Goal: Task Accomplishment & Management: Complete application form

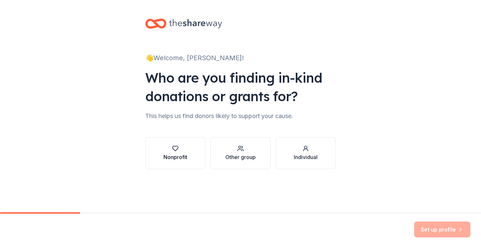
click at [168, 155] on div "Nonprofit" at bounding box center [176, 157] width 24 height 8
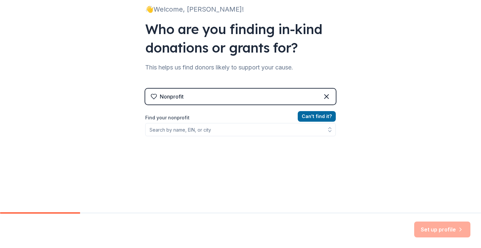
scroll to position [63, 0]
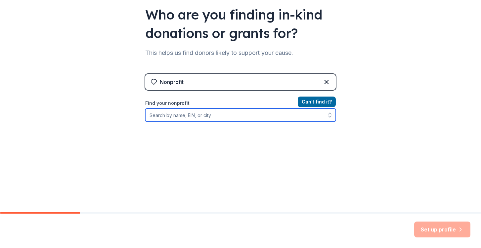
click at [222, 118] on input "Find your nonprofit" at bounding box center [240, 115] width 191 height 13
type input "[DEMOGRAPHIC_DATA]"
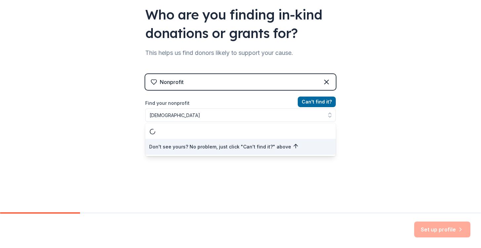
scroll to position [60, 0]
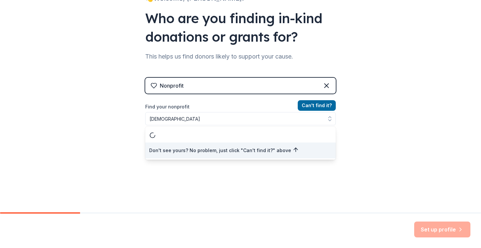
click at [295, 159] on div "Can ' t find it? Find your nonprofit [DEMOGRAPHIC_DATA] Don't see yours? No pro…" at bounding box center [240, 140] width 191 height 77
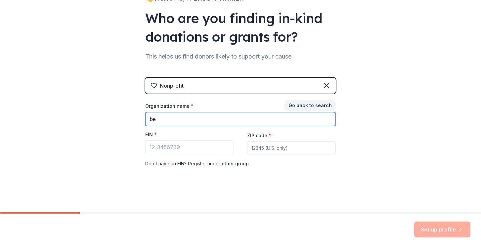
type input "b"
type input "[DEMOGRAPHIC_DATA]"
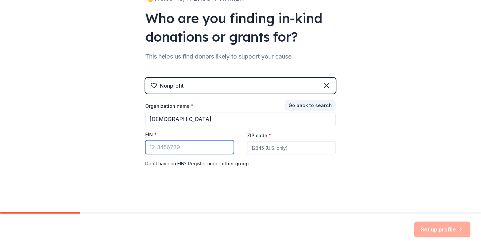
click at [220, 152] on input "EIN *" at bounding box center [189, 147] width 89 height 14
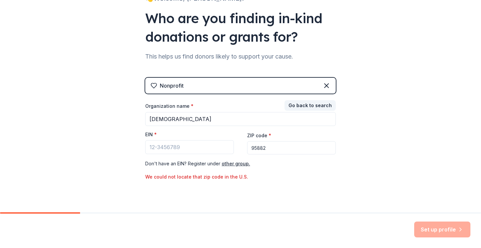
type input "95882"
click at [194, 152] on input "EIN *" at bounding box center [189, 147] width 89 height 14
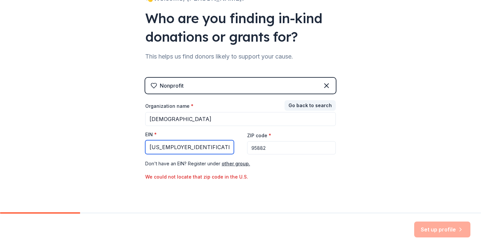
click at [170, 144] on input "[US_EMPLOYER_IDENTIFICATION_NUMBER]" at bounding box center [189, 147] width 89 height 14
click at [168, 144] on input "[US_EMPLOYER_IDENTIFICATION_NUMBER]" at bounding box center [189, 147] width 89 height 14
type input "9"
type input "[US_EMPLOYER_IDENTIFICATION_NUMBER]"
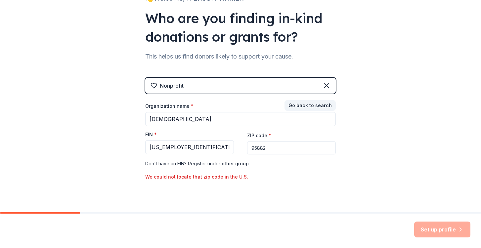
click at [284, 181] on div "Nonprofit Go back to search Organization name * [DEMOGRAPHIC_DATA] EIN * [US_EM…" at bounding box center [240, 136] width 191 height 117
click at [274, 149] on input "95882" at bounding box center [291, 147] width 89 height 13
click at [333, 147] on input "95882" at bounding box center [291, 147] width 89 height 13
click at [330, 147] on input "95882" at bounding box center [291, 147] width 89 height 13
click at [331, 178] on div "We could not locate that zip code in the U.S." at bounding box center [240, 177] width 191 height 8
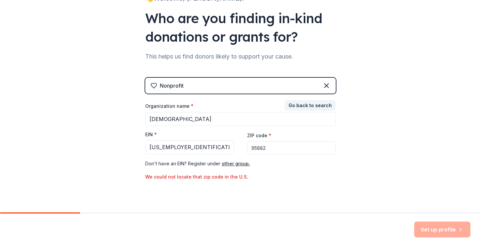
click at [285, 142] on input "95882" at bounding box center [291, 147] width 89 height 13
click at [285, 146] on input "95882" at bounding box center [291, 147] width 89 height 13
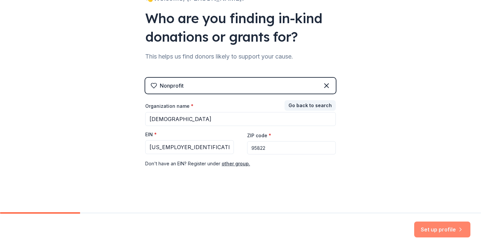
type input "95822"
click at [445, 232] on button "Set up profile" at bounding box center [442, 230] width 56 height 16
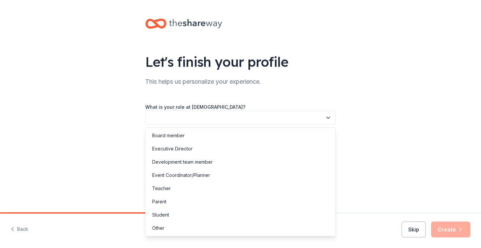
click at [231, 114] on button "button" at bounding box center [240, 118] width 191 height 14
click at [103, 177] on div "Let's finish your profile This helps us personalize your experience. What is yo…" at bounding box center [240, 108] width 481 height 216
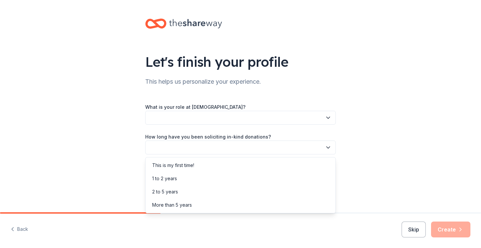
click at [217, 149] on button "button" at bounding box center [240, 148] width 191 height 14
click at [104, 169] on div "Let's finish your profile This helps us personalize your experience. What is yo…" at bounding box center [240, 108] width 481 height 216
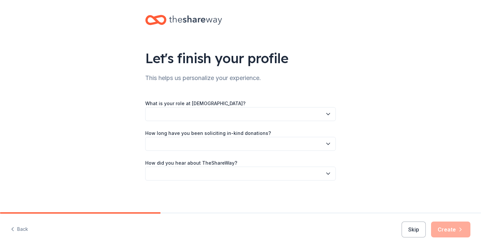
scroll to position [4, 0]
click at [201, 175] on button "button" at bounding box center [240, 174] width 191 height 14
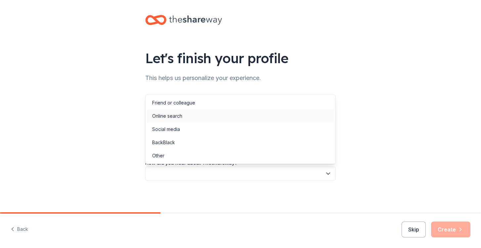
click at [171, 120] on div "Online search" at bounding box center [240, 116] width 187 height 13
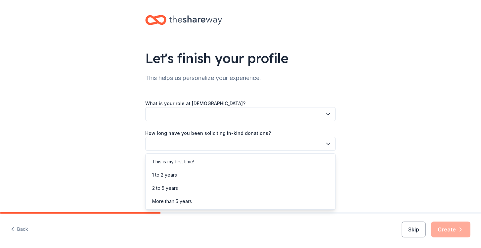
click at [215, 147] on button "button" at bounding box center [240, 144] width 191 height 14
click at [183, 162] on div "This is my first time!" at bounding box center [173, 162] width 42 height 8
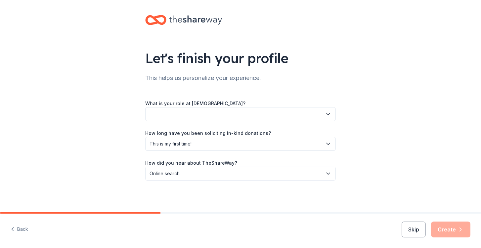
click at [205, 113] on button "button" at bounding box center [240, 114] width 191 height 14
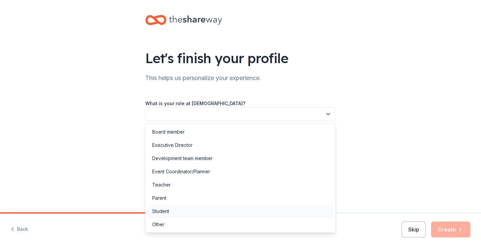
click at [176, 208] on div "Student" at bounding box center [240, 211] width 187 height 13
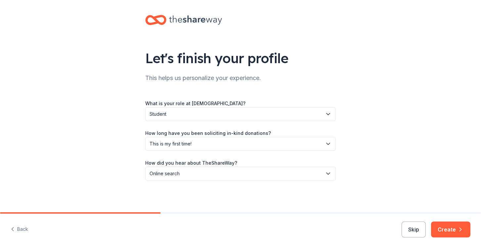
click at [195, 104] on label "What is your role at [DEMOGRAPHIC_DATA]?" at bounding box center [195, 103] width 100 height 7
click at [193, 119] on button "Student" at bounding box center [240, 114] width 191 height 14
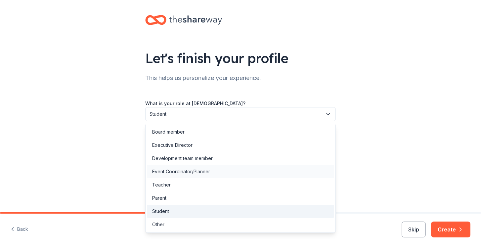
click at [185, 172] on div "Event Coordinator/Planner" at bounding box center [181, 172] width 58 height 8
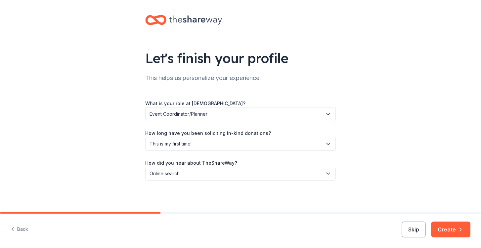
scroll to position [0, 0]
click at [446, 228] on button "Create" at bounding box center [450, 230] width 39 height 16
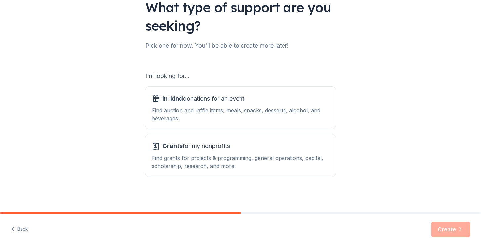
scroll to position [55, 0]
click at [292, 0] on div "What type of support are you seeking?" at bounding box center [240, 16] width 191 height 37
click at [189, 95] on span "In-kind donations for an event" at bounding box center [204, 98] width 82 height 11
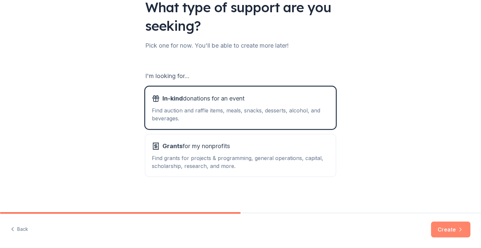
click at [466, 228] on button "Create" at bounding box center [450, 230] width 39 height 16
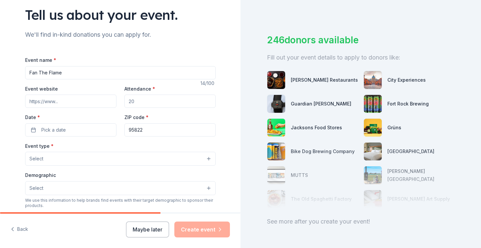
scroll to position [34, 0]
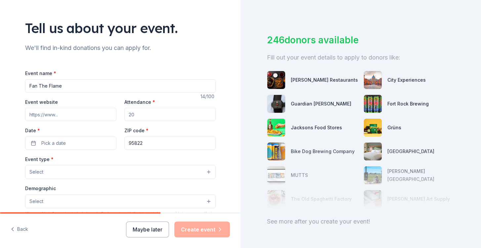
click at [190, 56] on div "Tell us about your event. We'll find in-kind donations you can apply for. Event…" at bounding box center [121, 186] width 212 height 441
click at [93, 81] on input "Fan The Flame" at bounding box center [120, 85] width 191 height 13
click at [84, 90] on input "Fan The Flame" at bounding box center [120, 85] width 191 height 13
type input "Fan The Flame Youth Conference"
click at [52, 113] on input "Event website" at bounding box center [70, 114] width 91 height 13
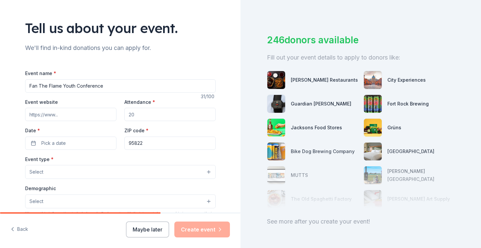
click at [147, 117] on input "Attendance *" at bounding box center [169, 114] width 91 height 13
type input "200"
click at [100, 124] on div "Event website Attendance * 200 Date * Pick a date ZIP code * 95822" at bounding box center [120, 124] width 191 height 52
click at [84, 139] on button "Pick a date" at bounding box center [70, 143] width 91 height 13
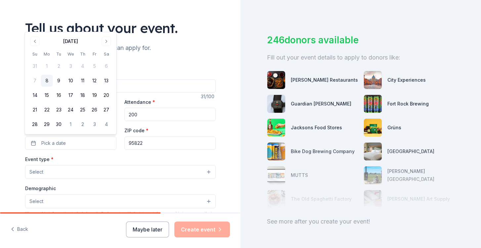
click at [109, 34] on div "[DATE] Su Mo Tu We Th Fr Sa 31 1 2 3 4 5 6 7 8 9 10 11 12 13 14 15 16 17 18 19 …" at bounding box center [70, 83] width 91 height 102
click at [108, 40] on button "Go to next month" at bounding box center [106, 41] width 9 height 9
click at [72, 65] on button "1" at bounding box center [71, 66] width 12 height 12
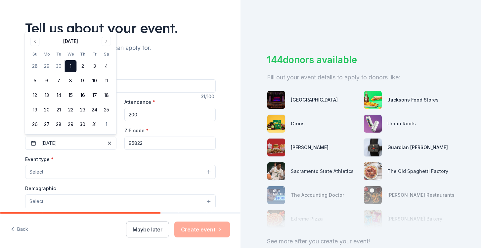
click at [206, 61] on div "Event name * Fan The Flame Youth Conference 31 /100 Event website Attendance * …" at bounding box center [120, 217] width 191 height 316
